Goal: Task Accomplishment & Management: Understand process/instructions

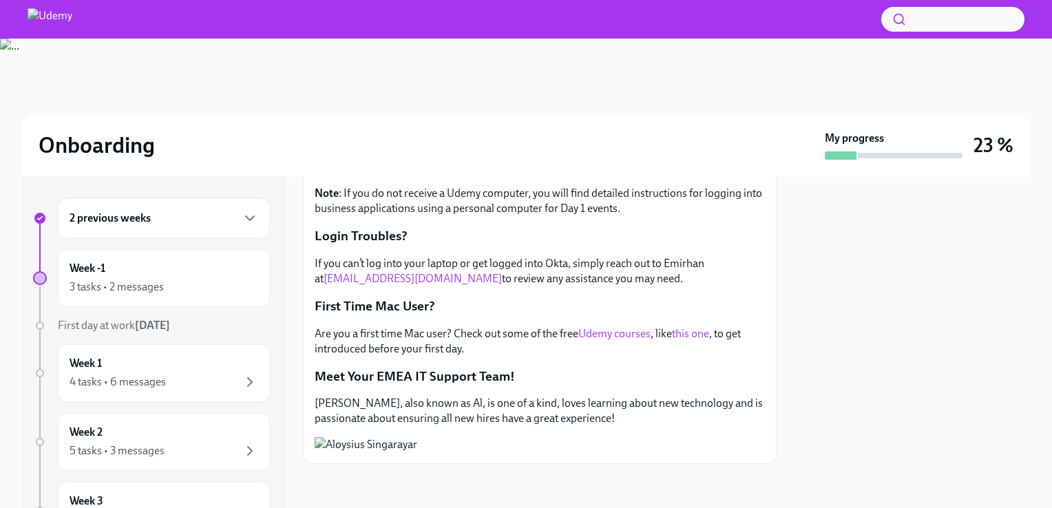
scroll to position [416, 0]
click at [156, 378] on div "4 tasks • 6 messages" at bounding box center [118, 381] width 96 height 15
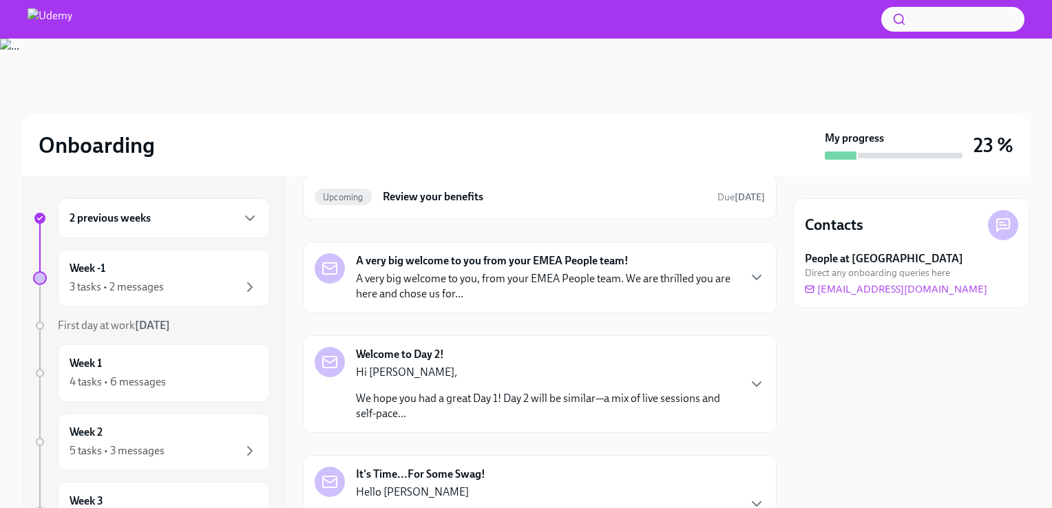
scroll to position [145, 0]
click at [729, 279] on div "A very big welcome to you from your EMEA People team! A very big welcome to you…" at bounding box center [539, 275] width 450 height 48
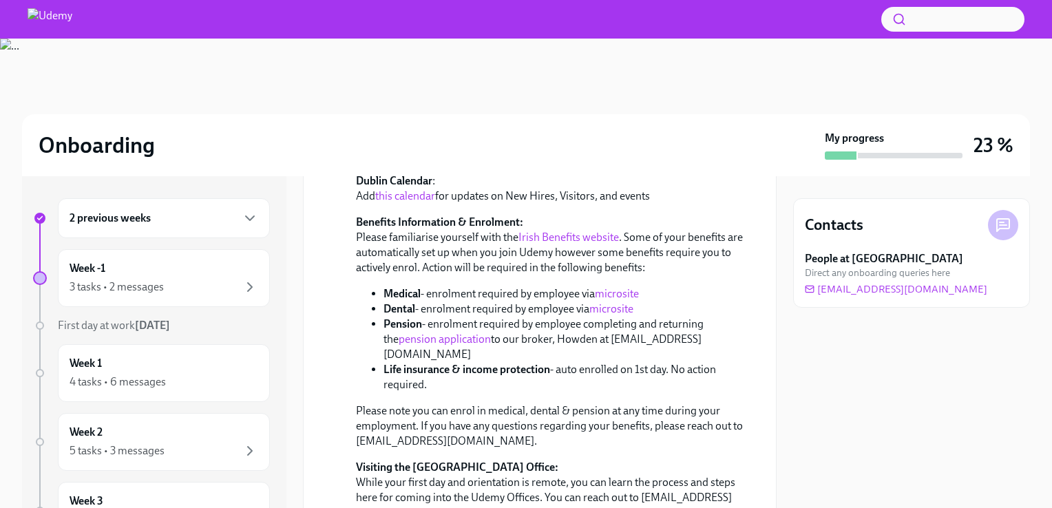
scroll to position [668, 0]
click at [617, 289] on link "microsite" at bounding box center [617, 291] width 44 height 13
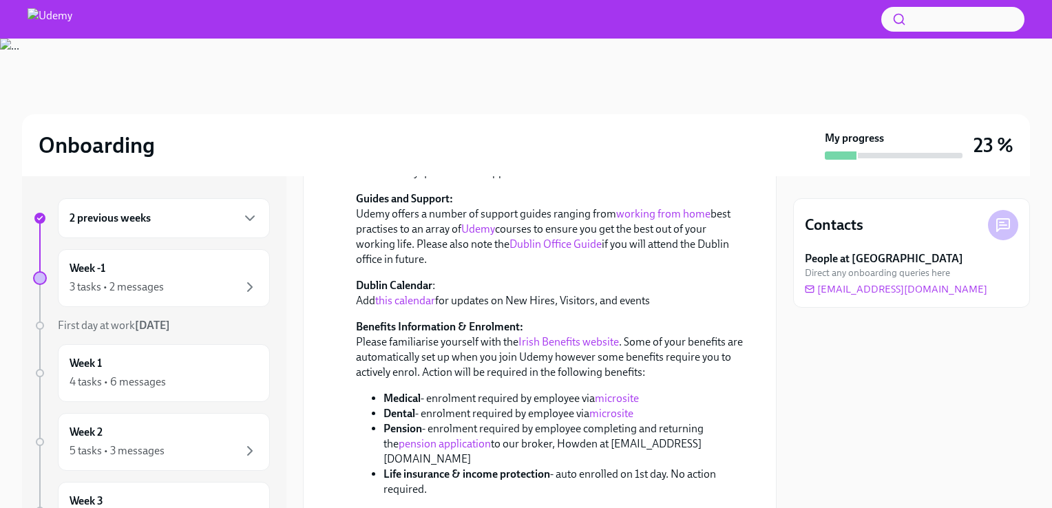
scroll to position [540, 0]
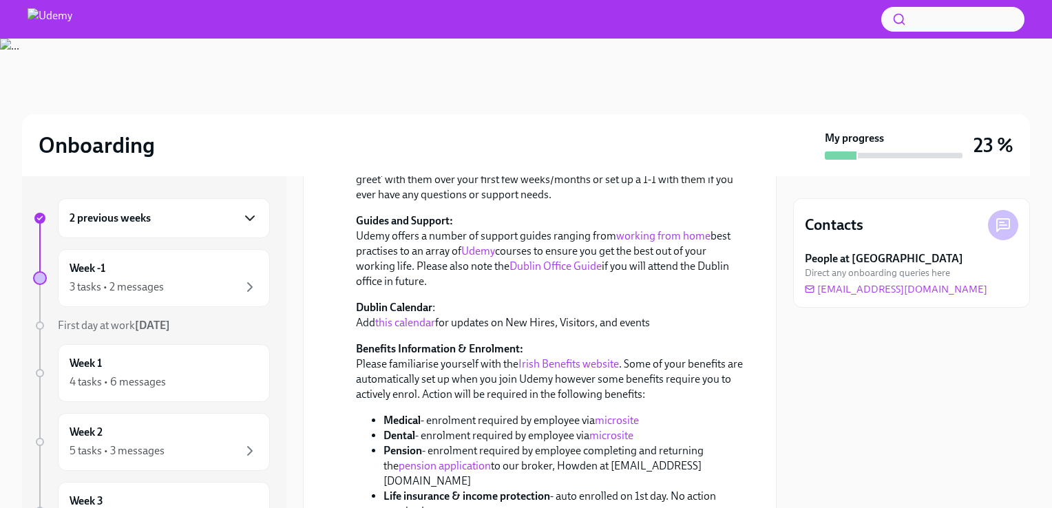
click at [242, 213] on icon "button" at bounding box center [250, 218] width 17 height 17
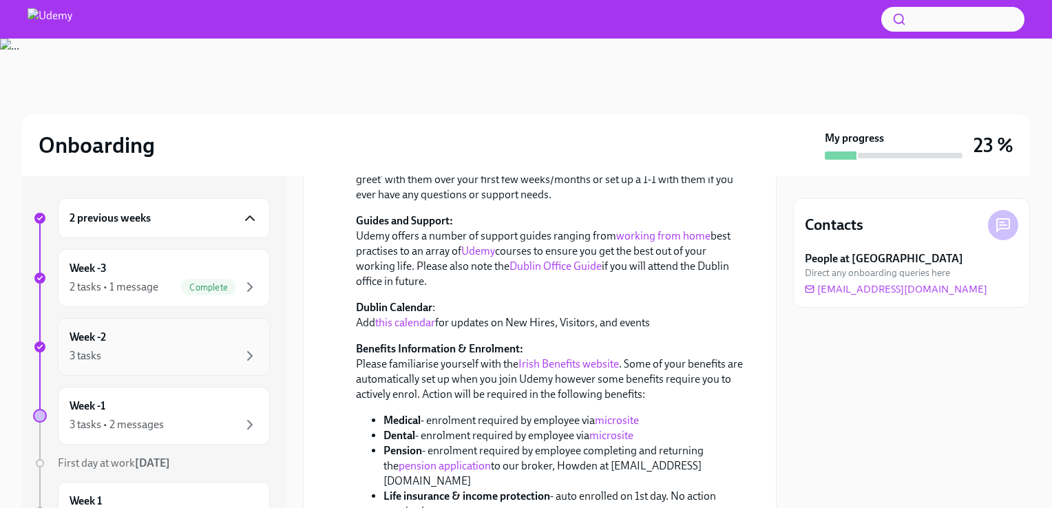
click at [205, 359] on div "3 tasks" at bounding box center [164, 356] width 189 height 17
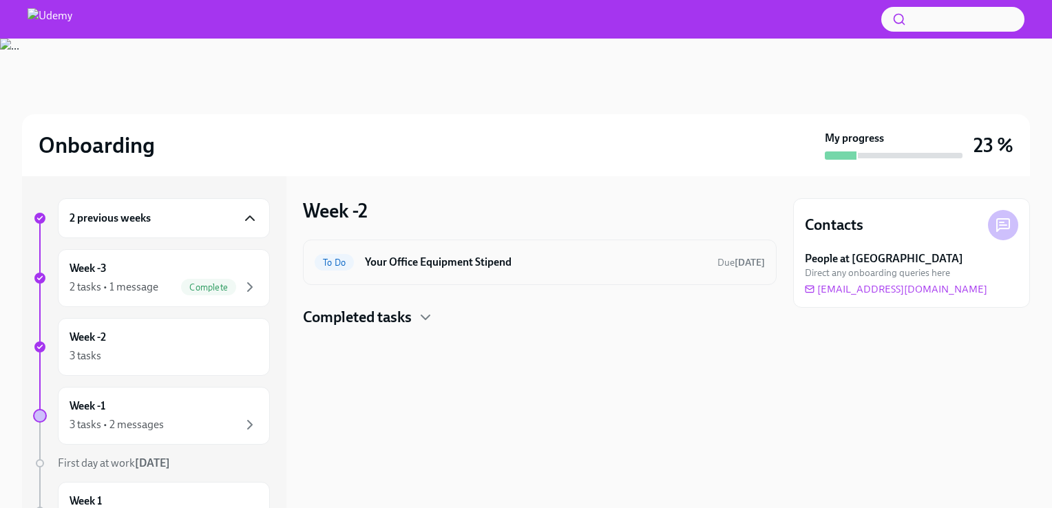
click at [423, 260] on h6 "Your Office Equipment Stipend" at bounding box center [535, 262] width 341 height 15
